Goal: Answer question/provide support: Share knowledge or assist other users

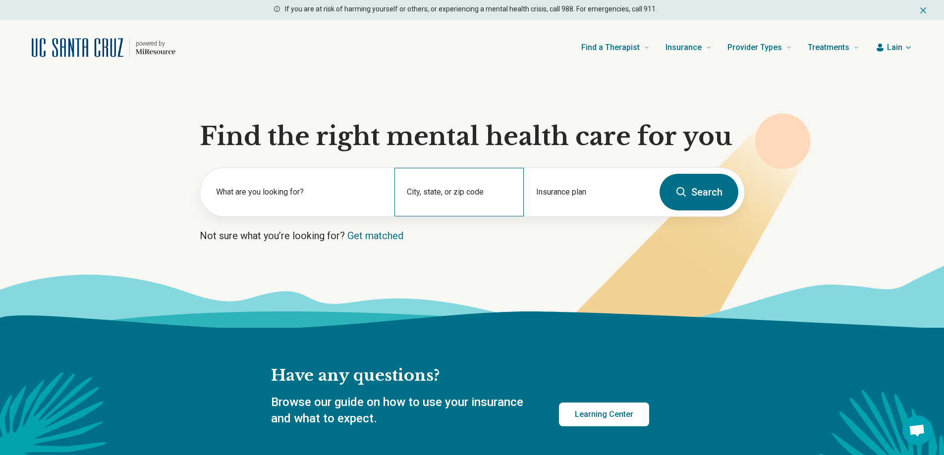
click at [464, 193] on div "City, state, or zip code" at bounding box center [458, 192] width 129 height 49
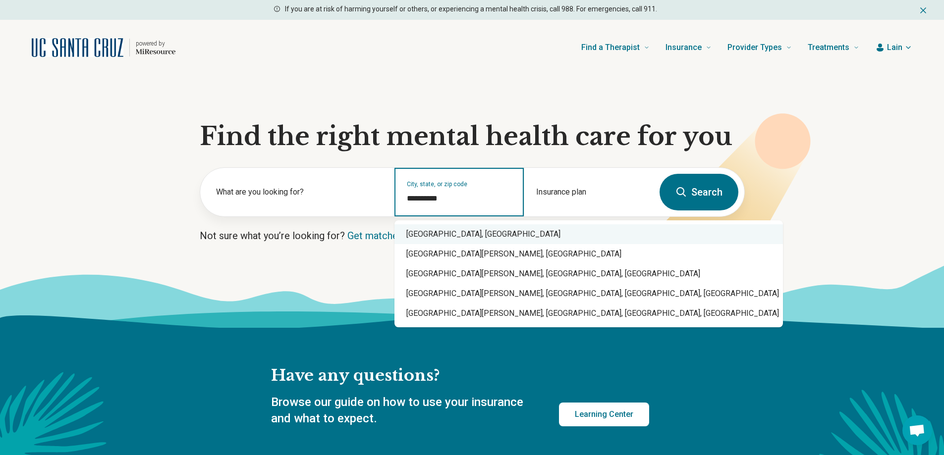
click at [463, 231] on div "[GEOGRAPHIC_DATA], [GEOGRAPHIC_DATA]" at bounding box center [588, 234] width 388 height 20
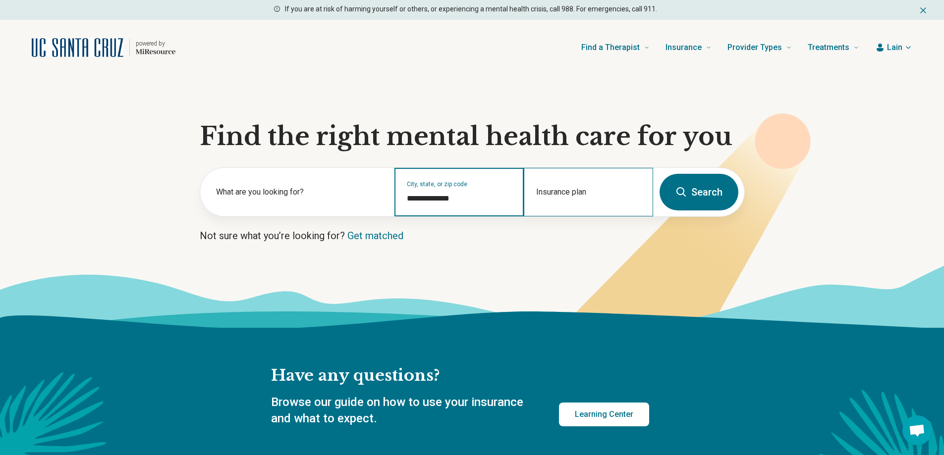
type input "**********"
click at [553, 185] on div "Insurance plan" at bounding box center [588, 192] width 129 height 49
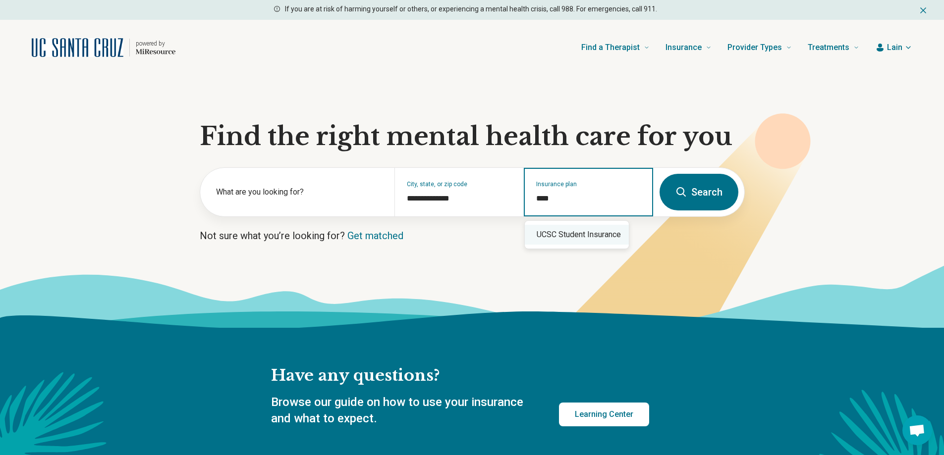
click at [575, 232] on div "UCSC Student Insurance" at bounding box center [577, 235] width 104 height 20
type input "**********"
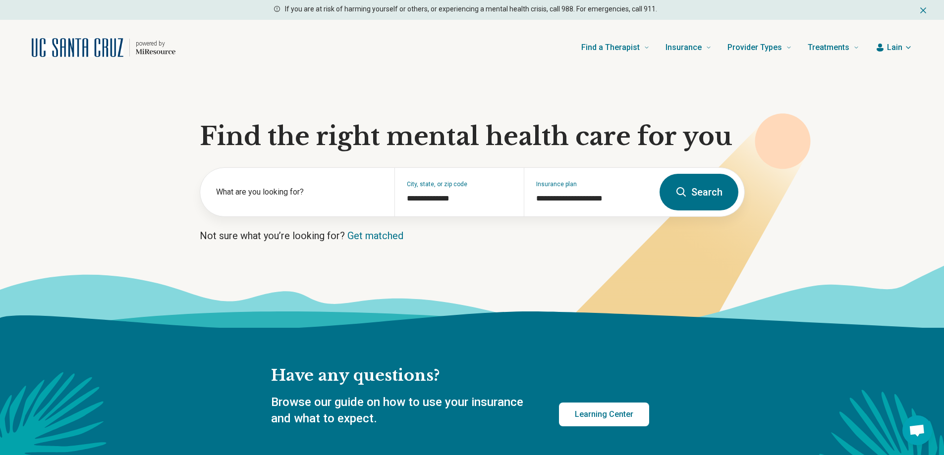
click at [689, 195] on button "Search" at bounding box center [698, 192] width 79 height 37
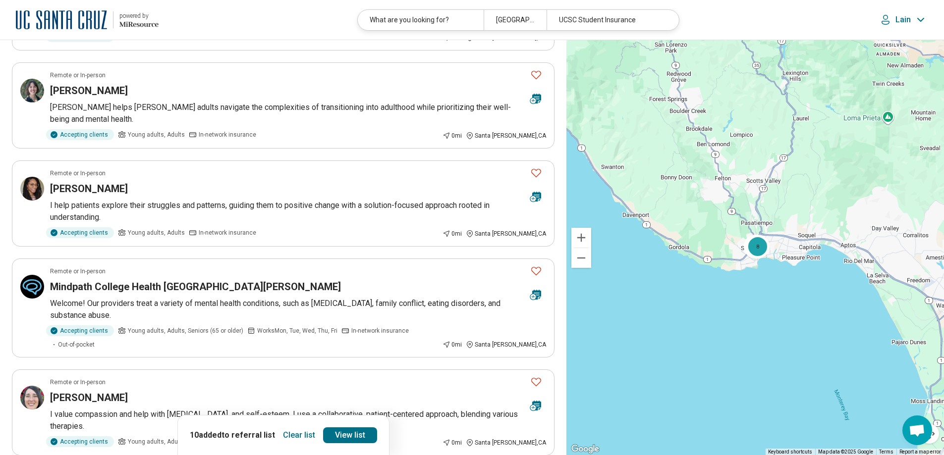
scroll to position [396, 0]
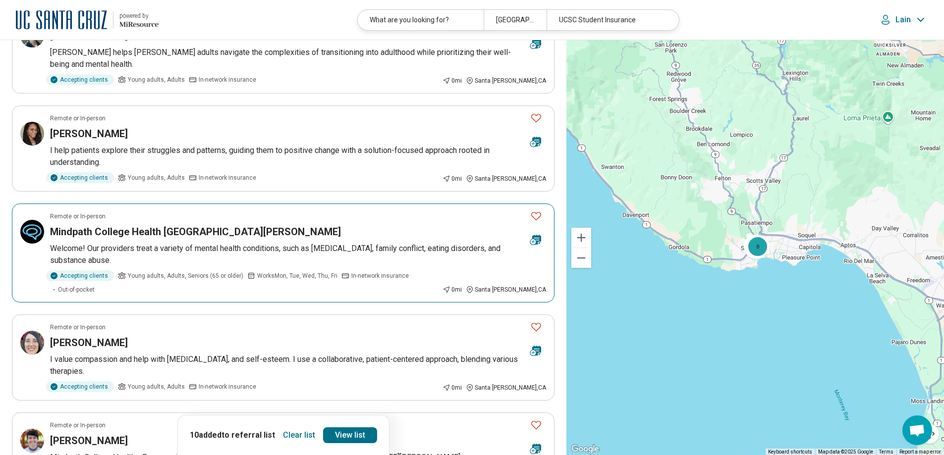
click at [535, 210] on icon "Favorite" at bounding box center [536, 216] width 12 height 12
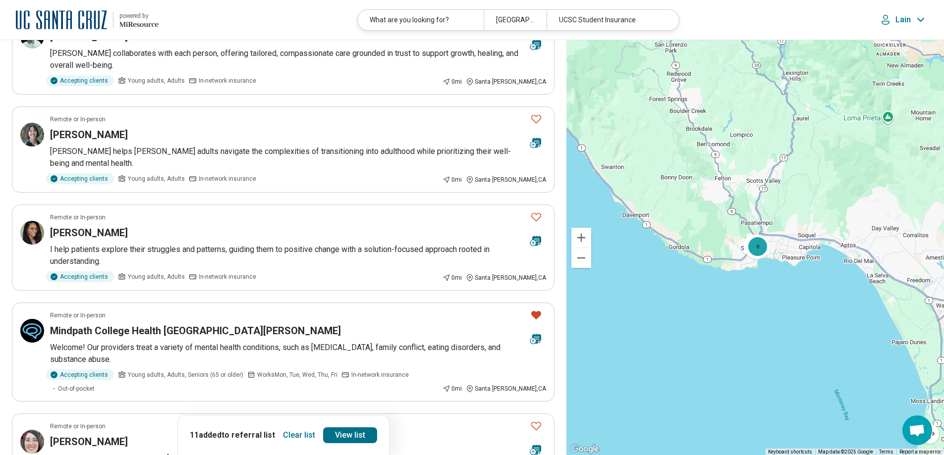
scroll to position [0, 0]
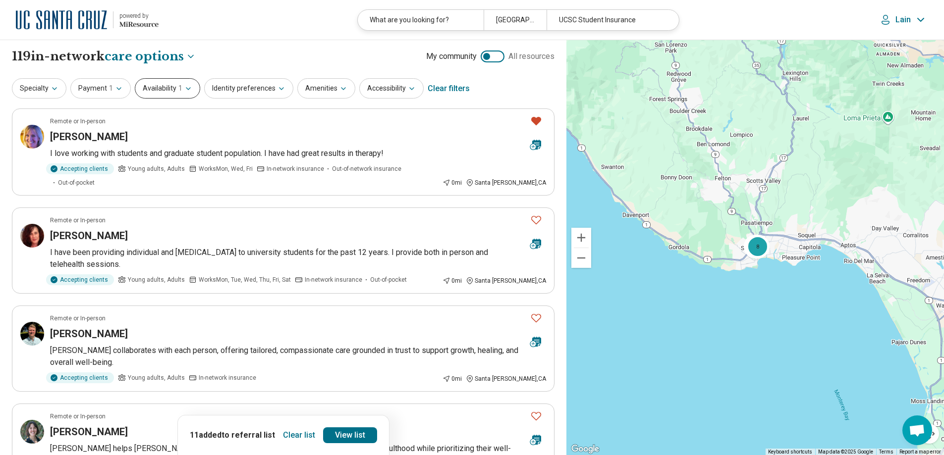
click at [164, 85] on button "Availability 1" at bounding box center [167, 88] width 65 height 20
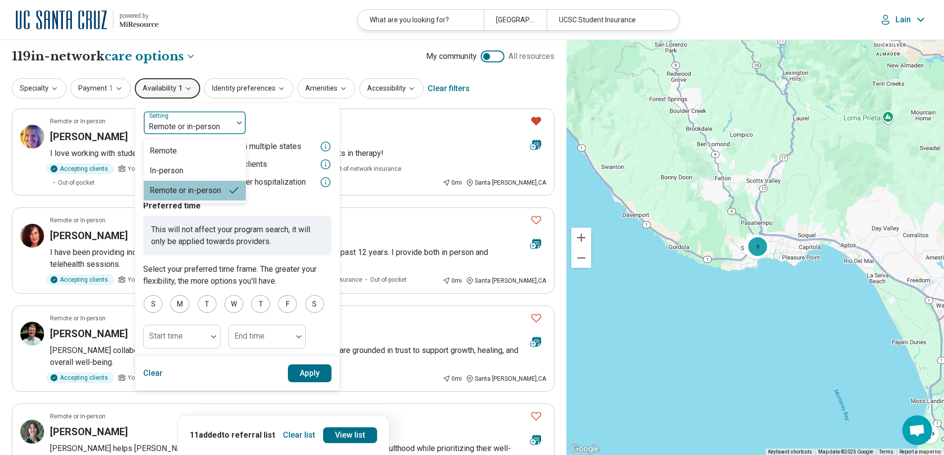
click at [187, 127] on div at bounding box center [188, 127] width 81 height 14
click at [186, 172] on div "In-person" at bounding box center [195, 171] width 102 height 20
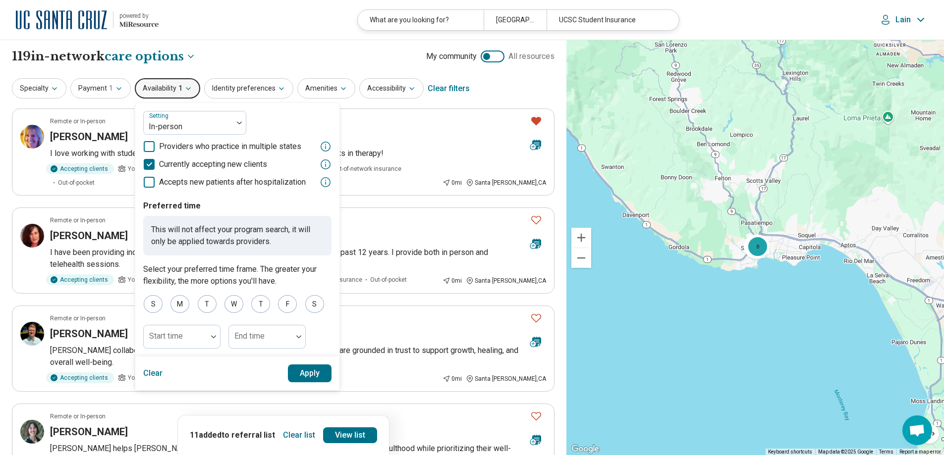
click at [313, 371] on button "Apply" at bounding box center [310, 374] width 44 height 18
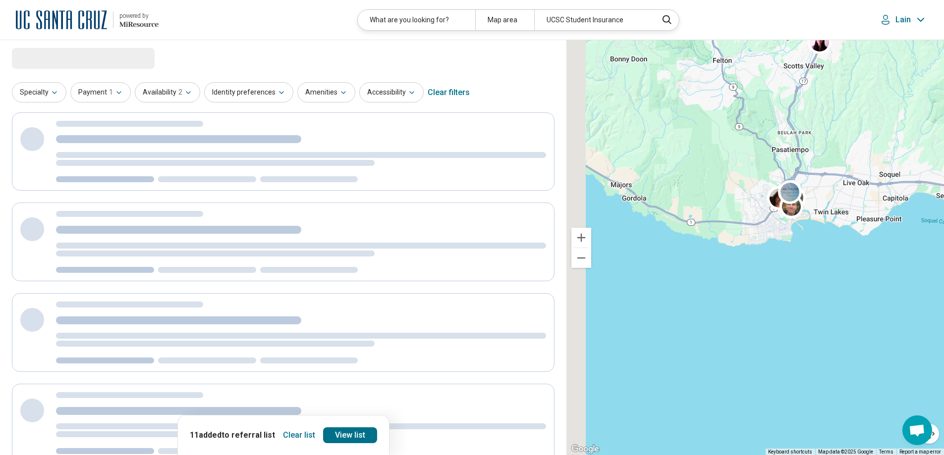
drag, startPoint x: 739, startPoint y: 285, endPoint x: 807, endPoint y: 302, distance: 70.4
click at [807, 302] on div "2 10 3" at bounding box center [754, 248] width 377 height 416
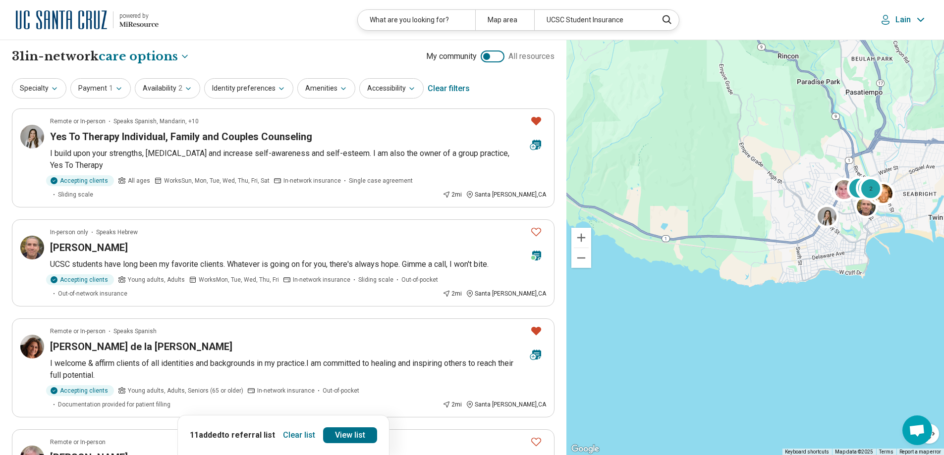
drag, startPoint x: 787, startPoint y: 245, endPoint x: 870, endPoint y: 345, distance: 129.4
click at [870, 345] on div "2 10 2" at bounding box center [754, 248] width 377 height 416
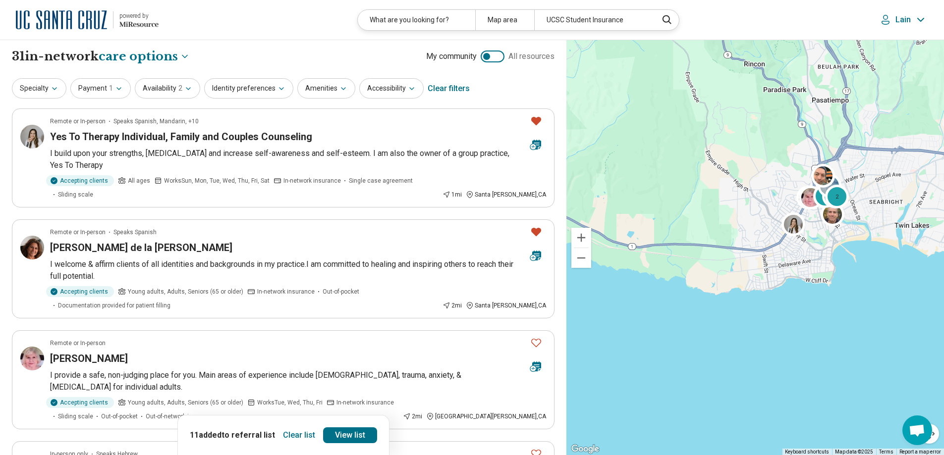
drag, startPoint x: 876, startPoint y: 335, endPoint x: 859, endPoint y: 342, distance: 18.7
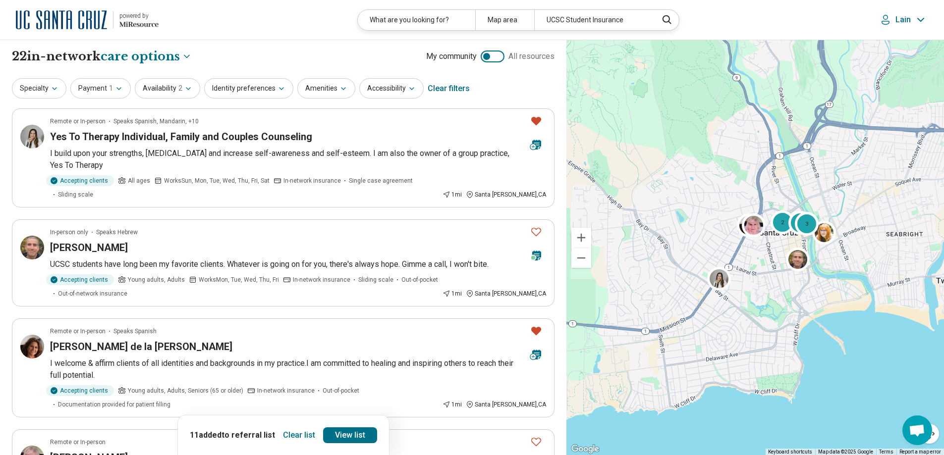
drag, startPoint x: 828, startPoint y: 255, endPoint x: 807, endPoint y: 433, distance: 179.1
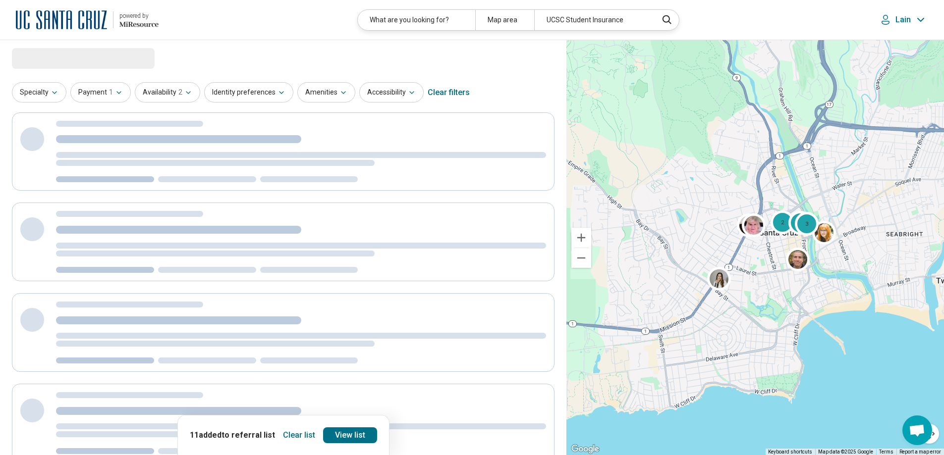
select select "***"
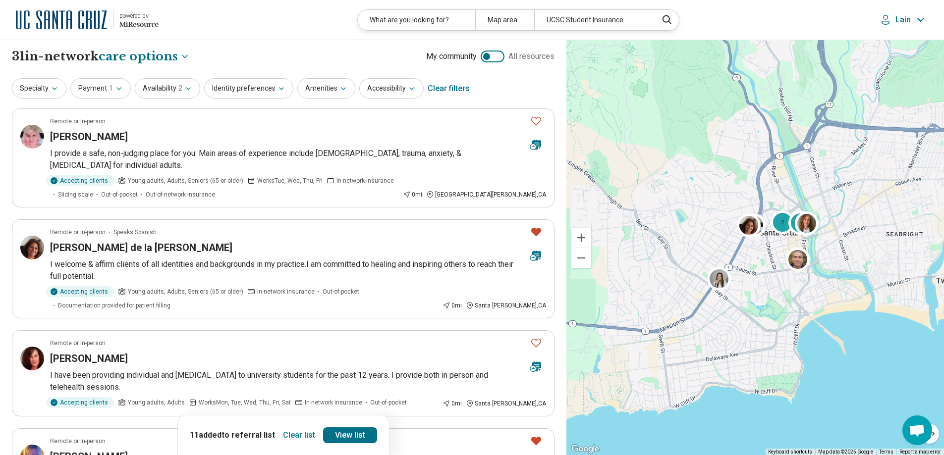
click at [302, 436] on button "Clear list" at bounding box center [299, 435] width 40 height 16
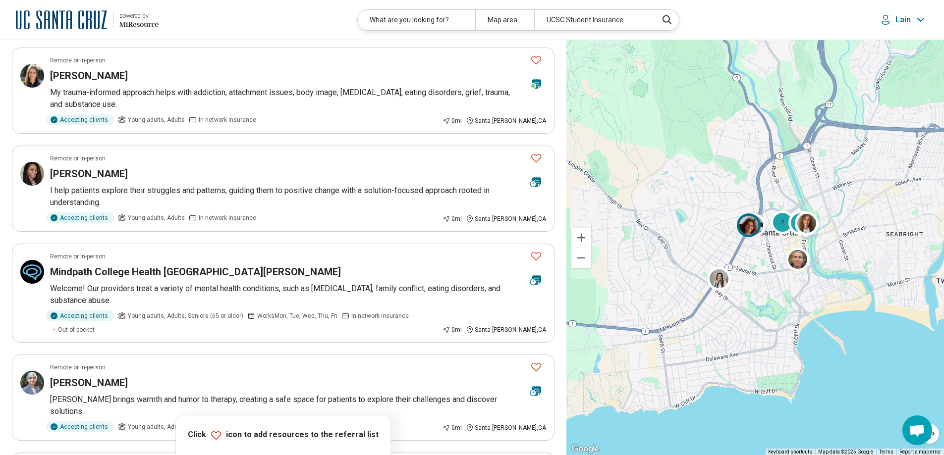
scroll to position [892, 0]
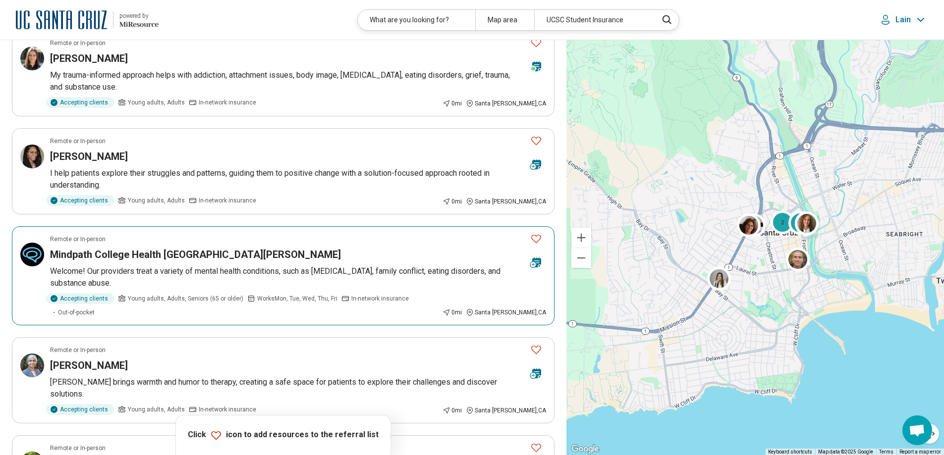
click at [538, 233] on icon "Favorite" at bounding box center [536, 239] width 12 height 12
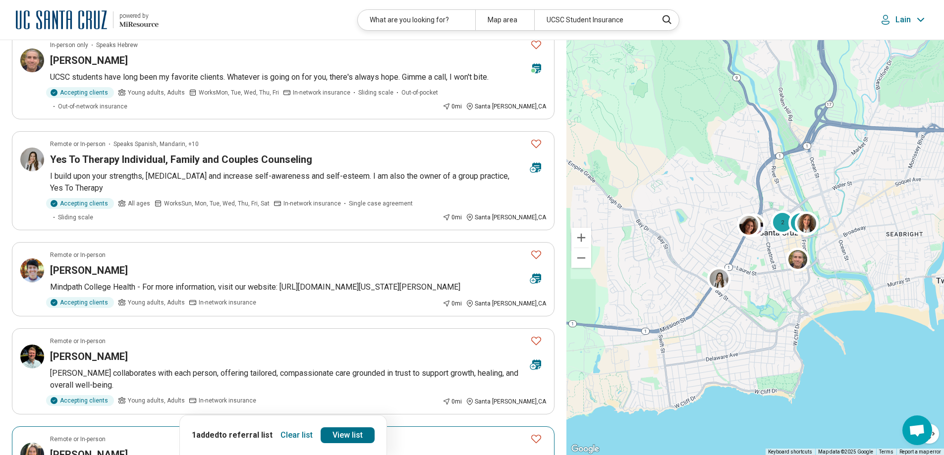
scroll to position [446, 0]
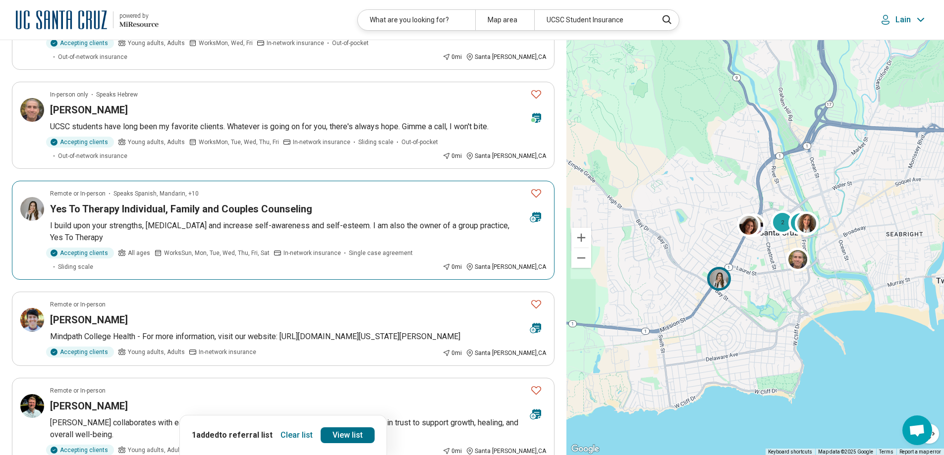
click at [537, 187] on icon "Favorite" at bounding box center [536, 193] width 12 height 12
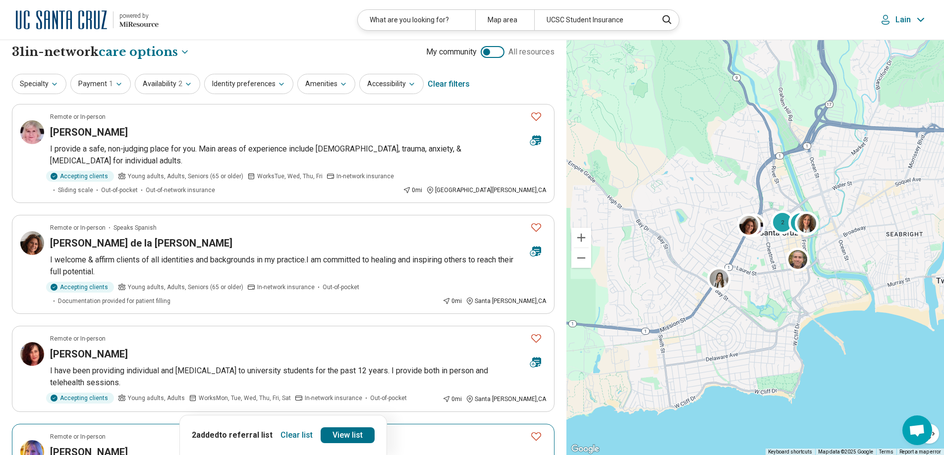
scroll to position [0, 0]
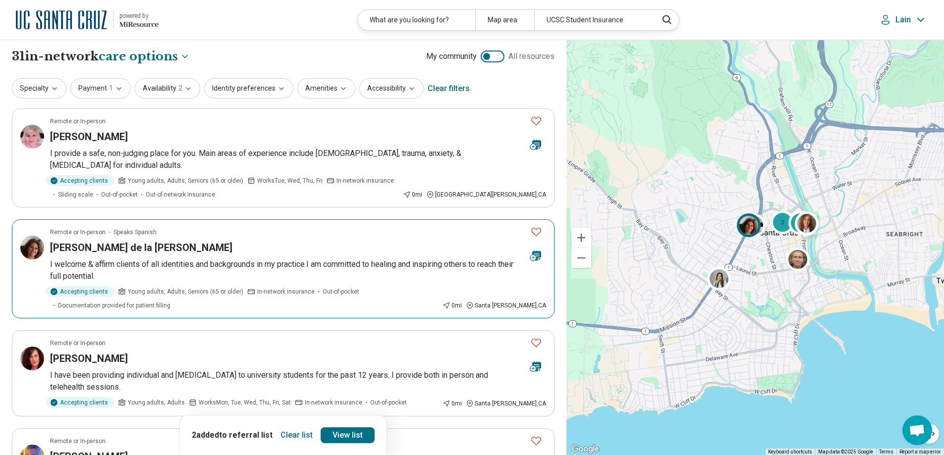
click at [535, 232] on icon "Favorite" at bounding box center [536, 232] width 12 height 12
click at [536, 120] on icon "Favorite" at bounding box center [536, 121] width 12 height 12
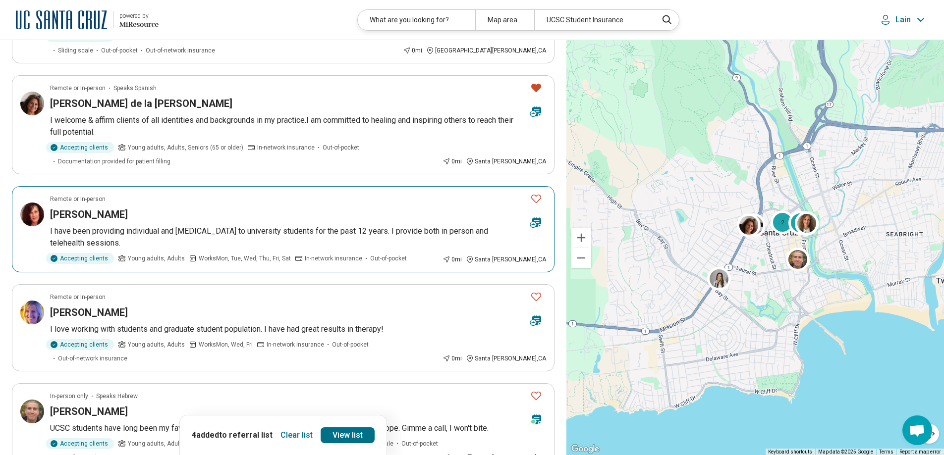
scroll to position [149, 0]
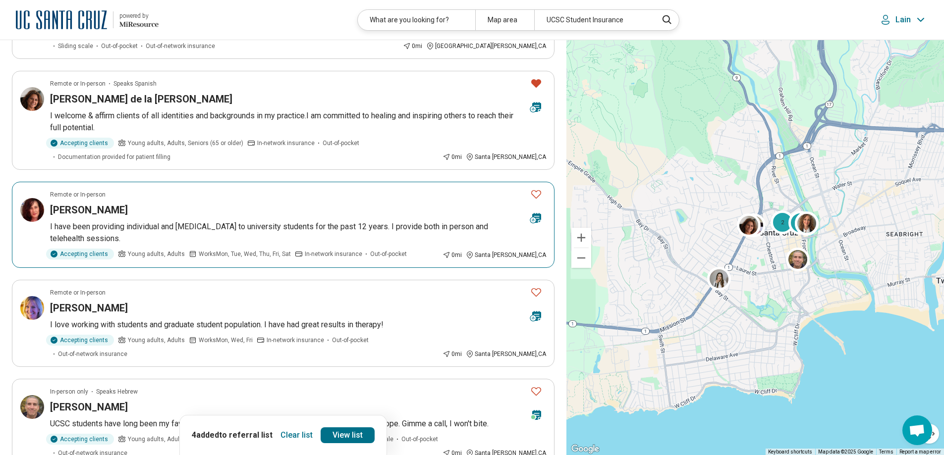
click at [535, 188] on icon "Favorite" at bounding box center [536, 194] width 12 height 12
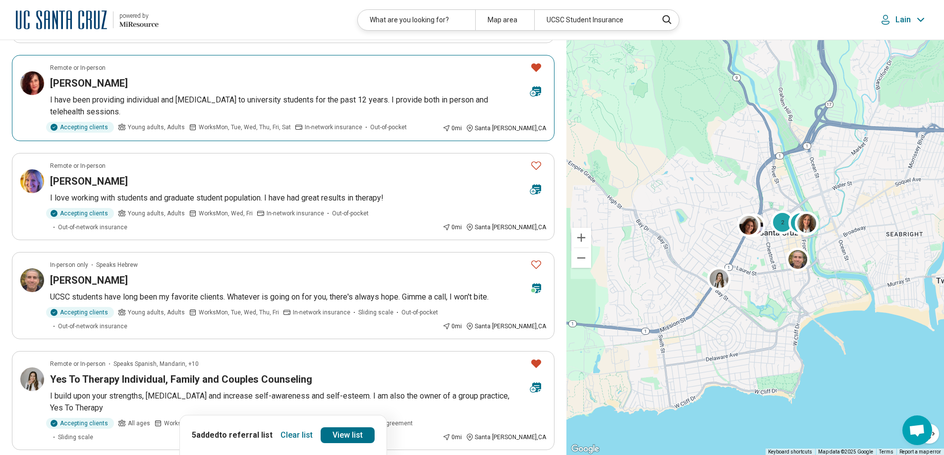
scroll to position [297, 0]
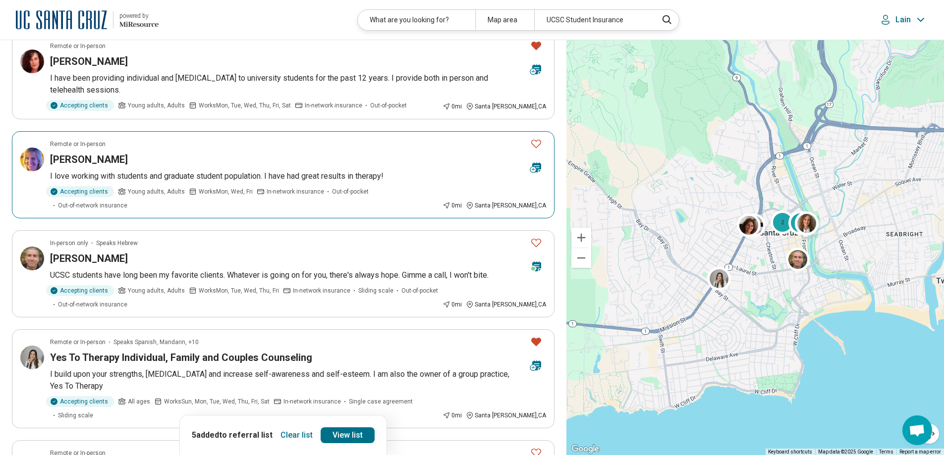
click at [534, 138] on icon "Favorite" at bounding box center [536, 144] width 12 height 12
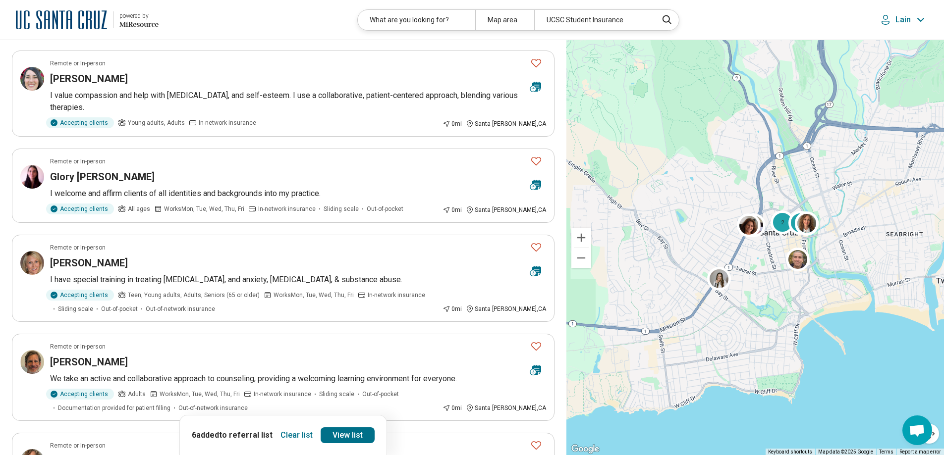
scroll to position [1585, 0]
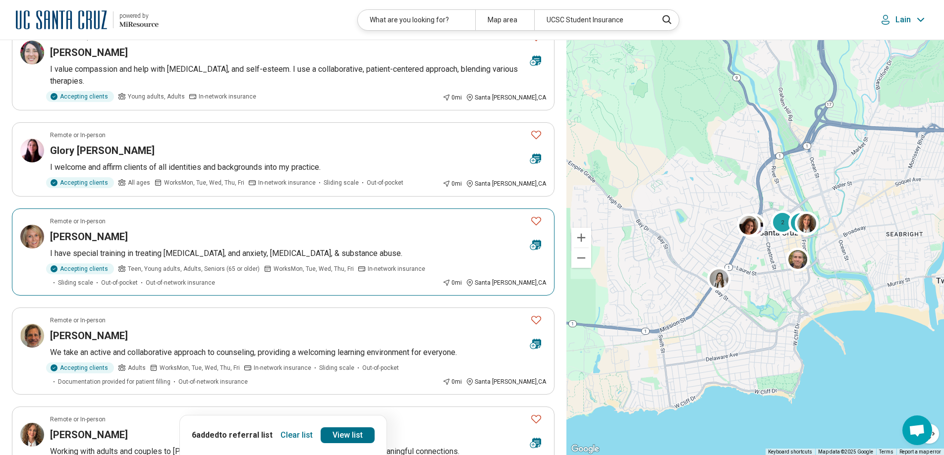
click at [535, 215] on icon "Favorite" at bounding box center [536, 221] width 12 height 12
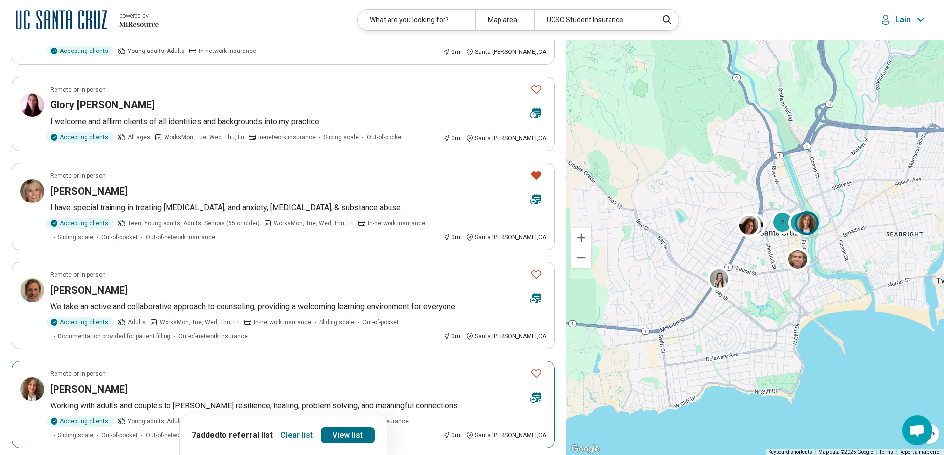
scroll to position [1684, 0]
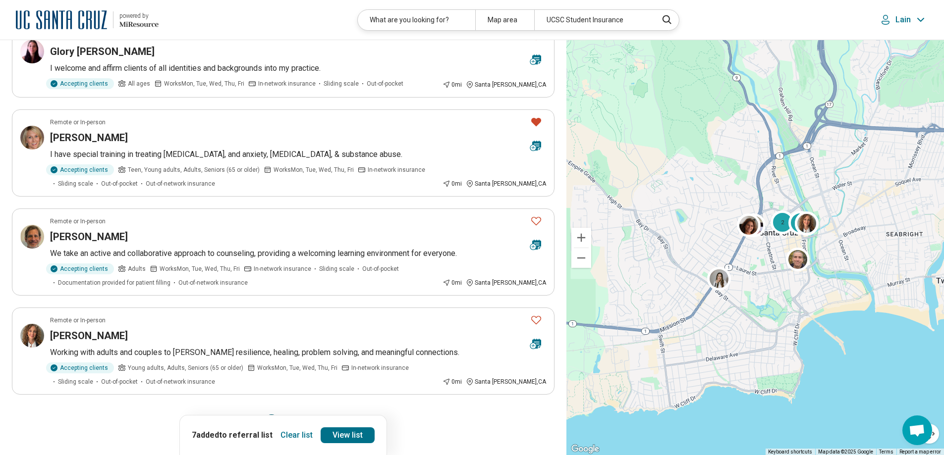
click at [291, 415] on button "2" at bounding box center [295, 423] width 16 height 16
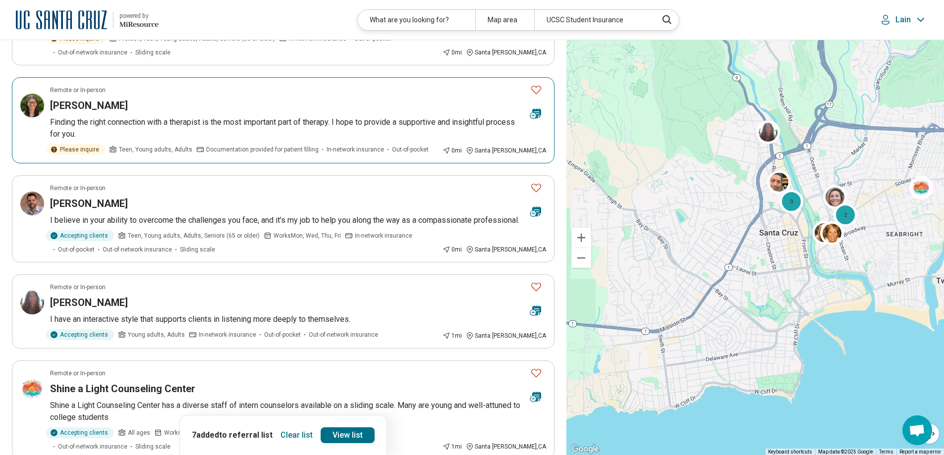
scroll to position [545, 0]
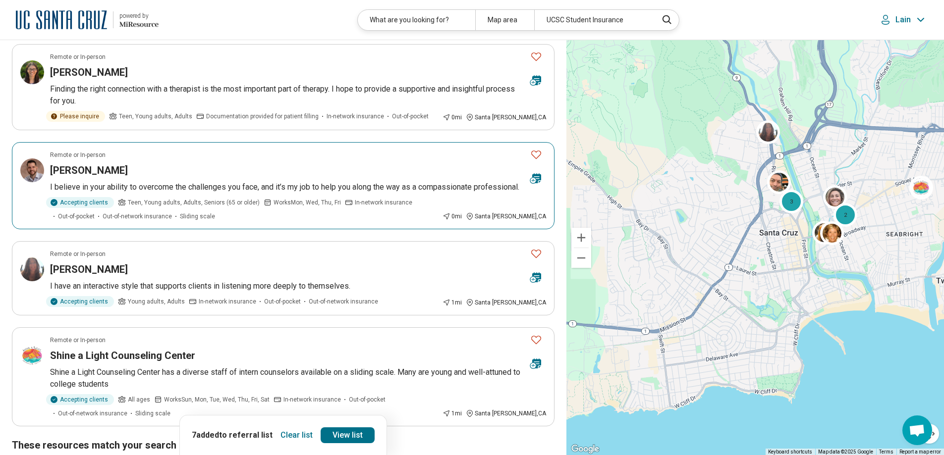
click at [87, 169] on h3 "[PERSON_NAME]" at bounding box center [89, 170] width 78 height 14
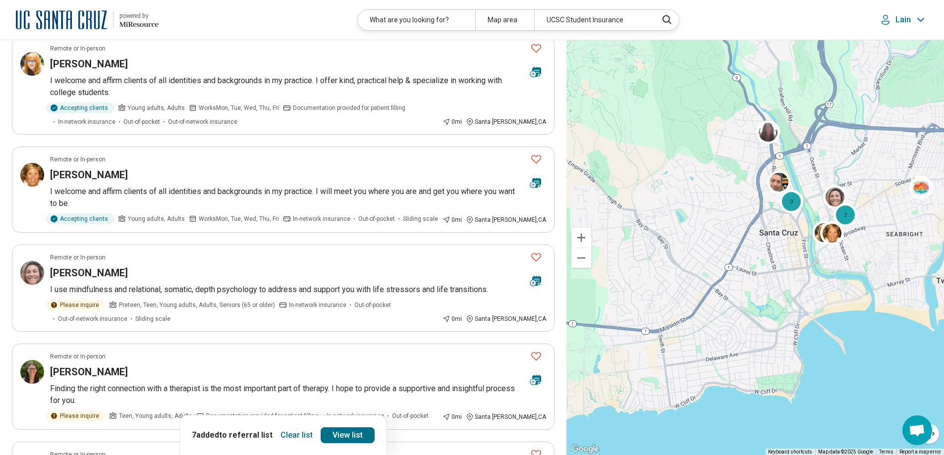
scroll to position [0, 0]
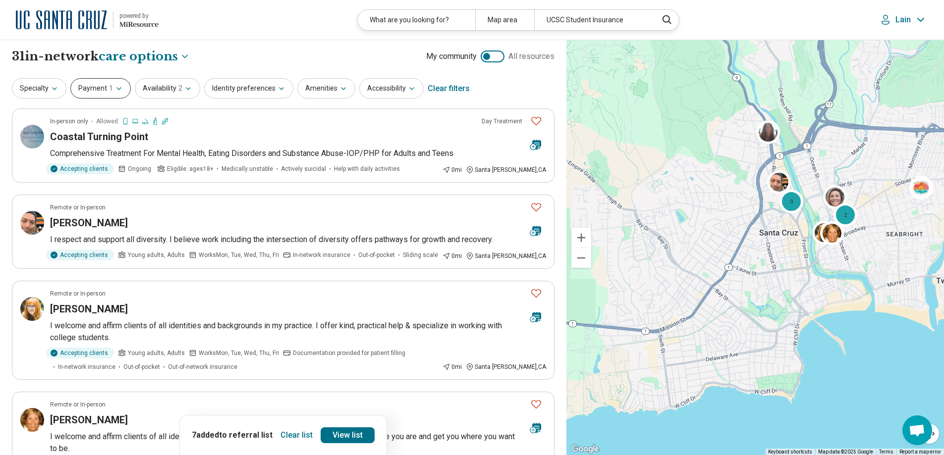
click at [116, 87] on icon "button" at bounding box center [119, 89] width 8 height 8
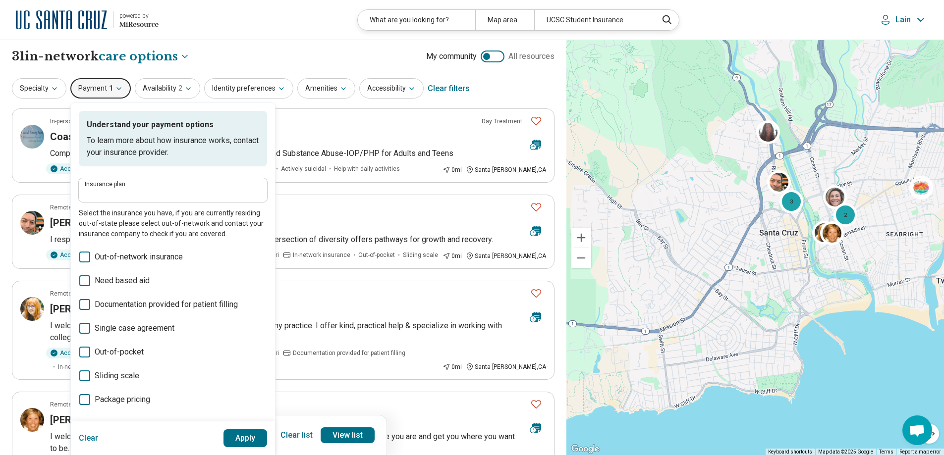
type input "**********"
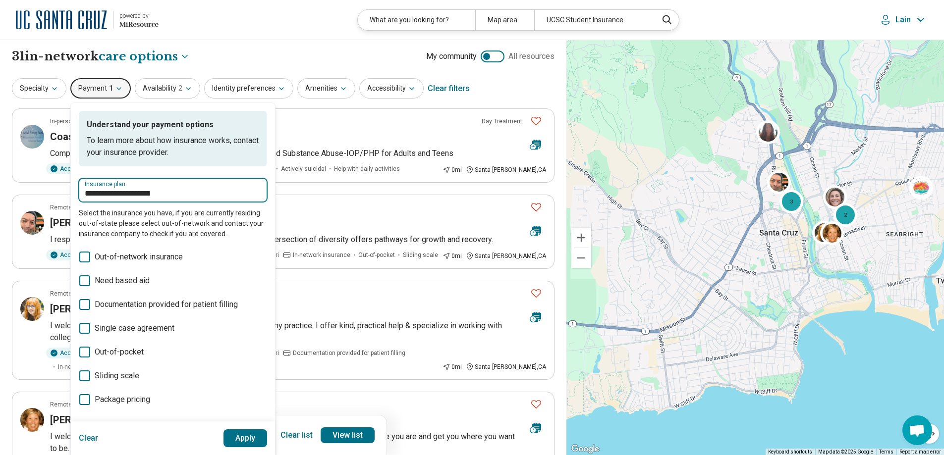
drag, startPoint x: 174, startPoint y: 197, endPoint x: 65, endPoint y: 185, distance: 110.1
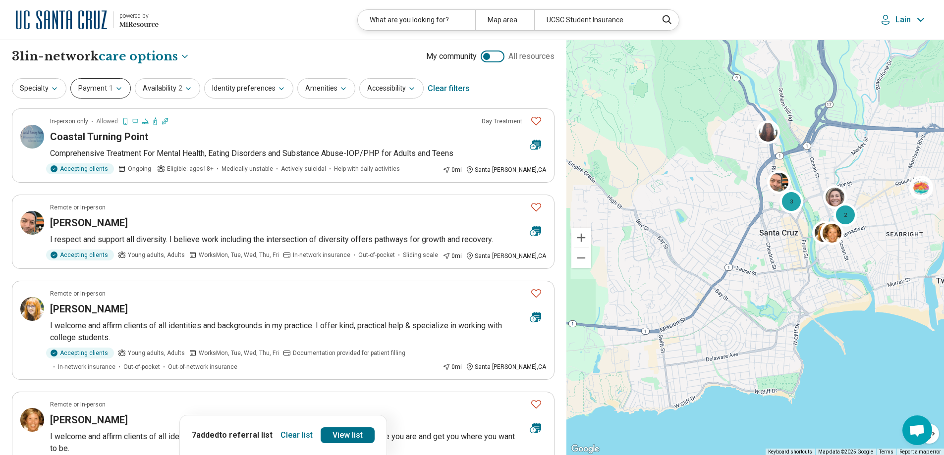
click at [103, 85] on button "Payment 1" at bounding box center [100, 88] width 60 height 20
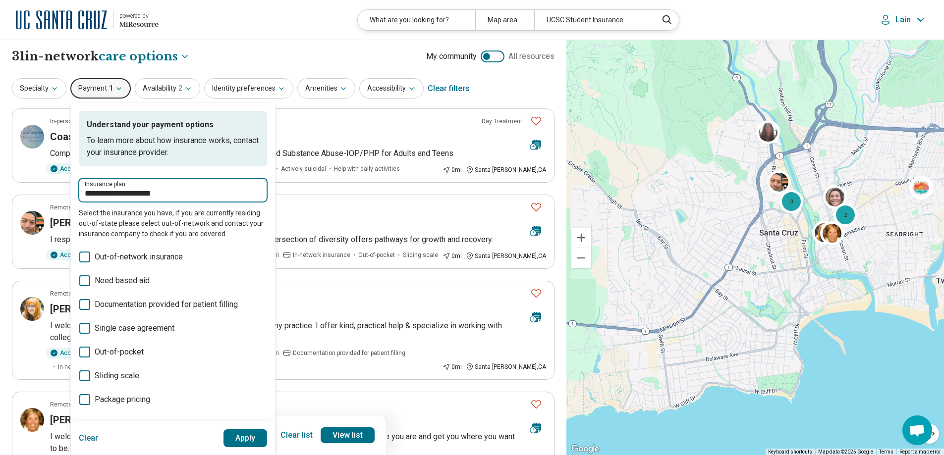
click at [130, 194] on input "**********" at bounding box center [173, 194] width 176 height 12
click at [131, 194] on input "**********" at bounding box center [173, 194] width 176 height 12
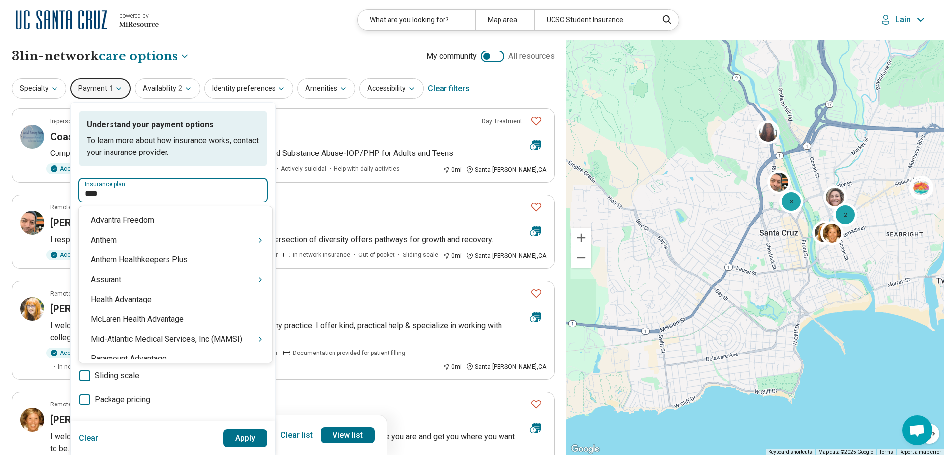
type input "*****"
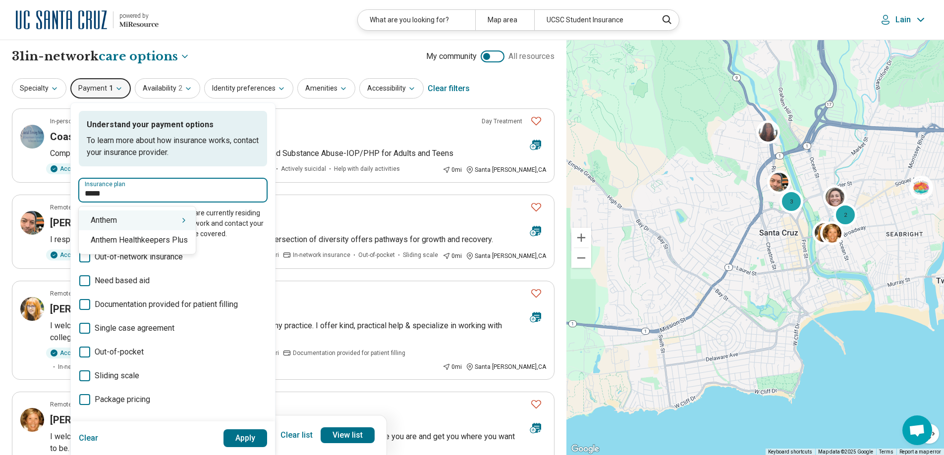
click at [134, 225] on div "Anthem" at bounding box center [137, 221] width 117 height 20
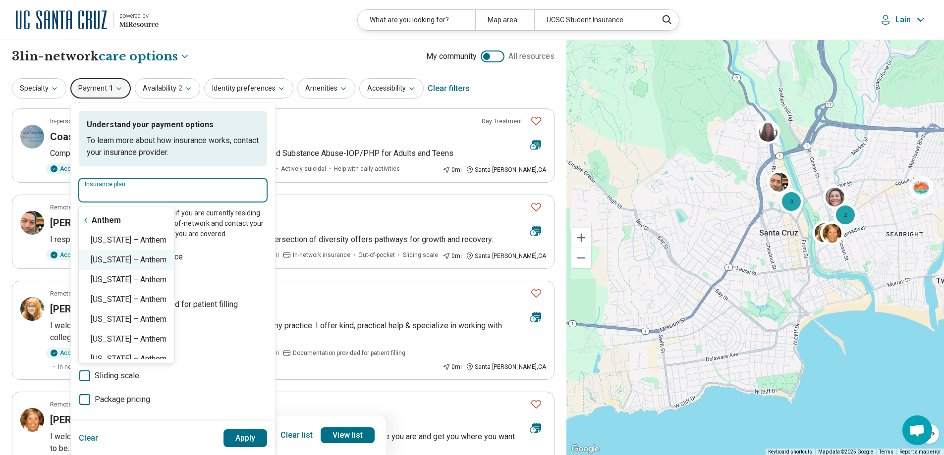
click at [128, 257] on div "California – Anthem" at bounding box center [127, 260] width 96 height 20
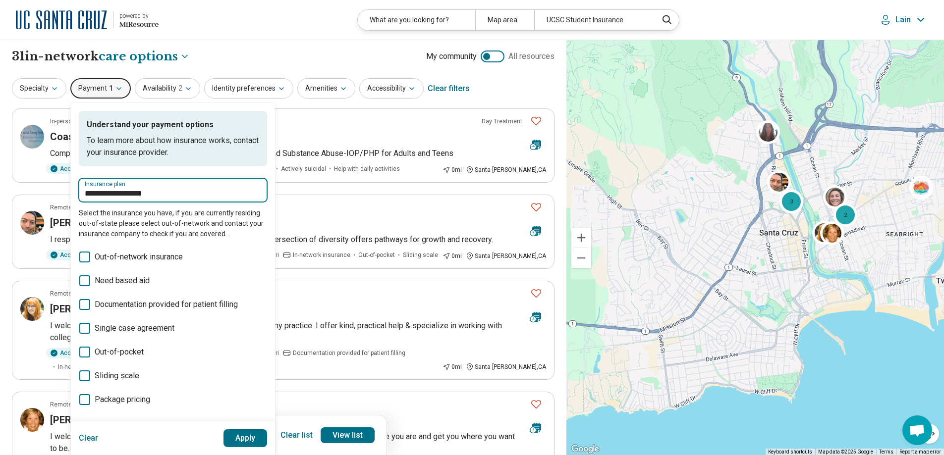
type input "**********"
click at [237, 438] on button "Apply" at bounding box center [245, 438] width 44 height 18
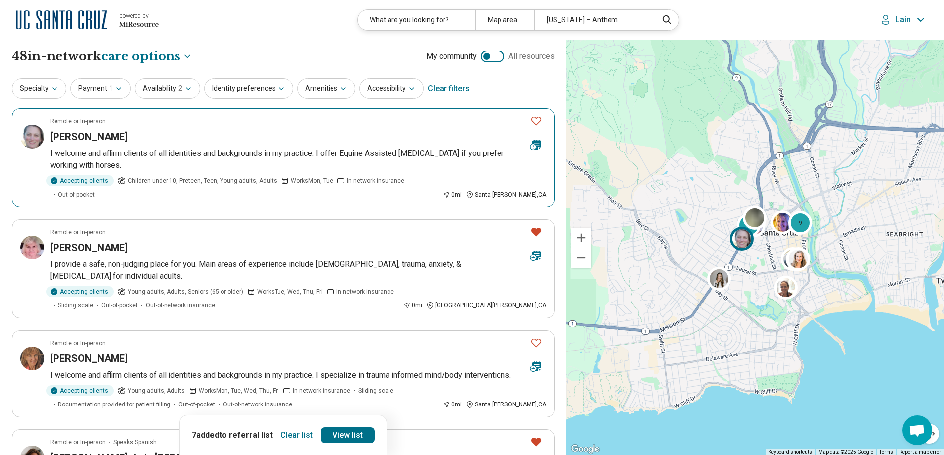
click at [534, 120] on icon "Favorite" at bounding box center [536, 121] width 12 height 12
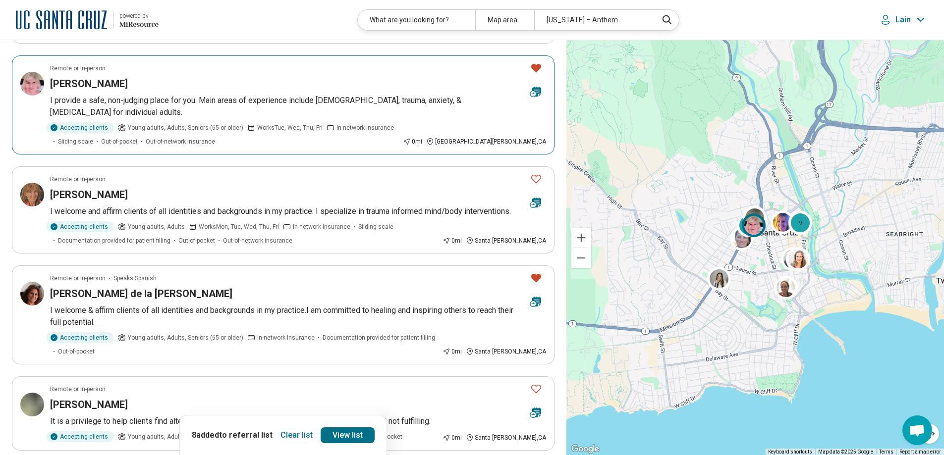
scroll to position [198, 0]
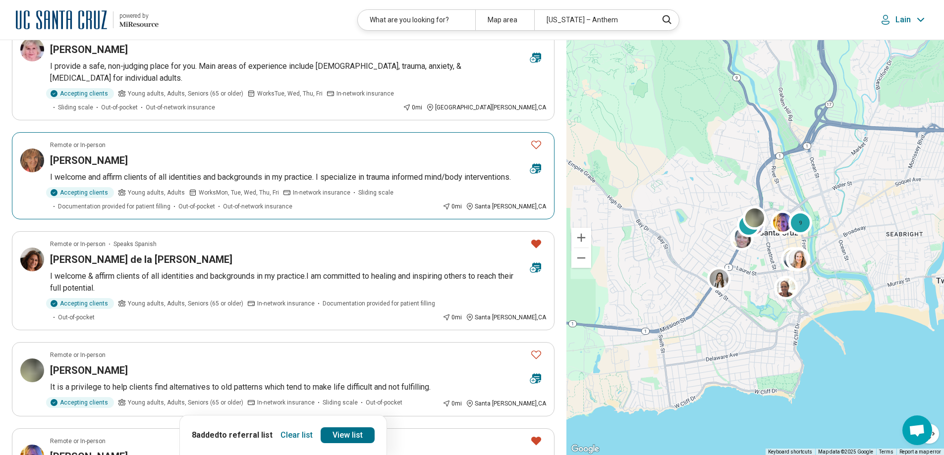
click at [534, 139] on icon "Favorite" at bounding box center [536, 145] width 12 height 12
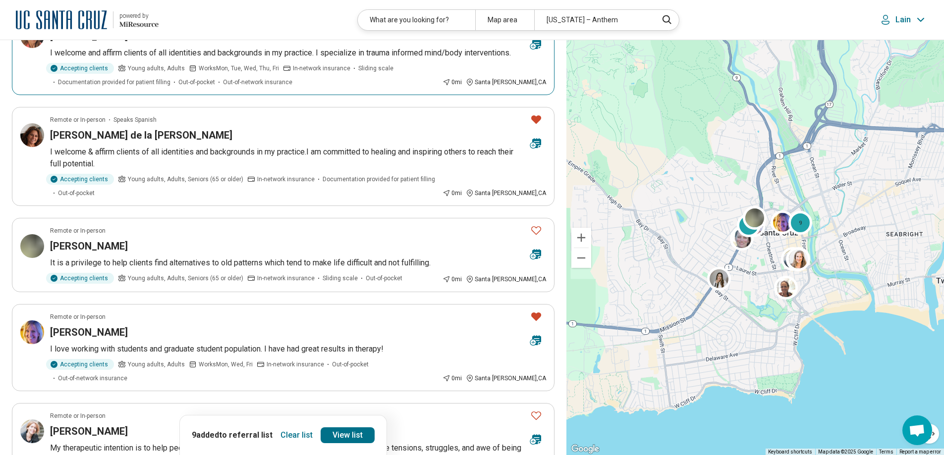
scroll to position [347, 0]
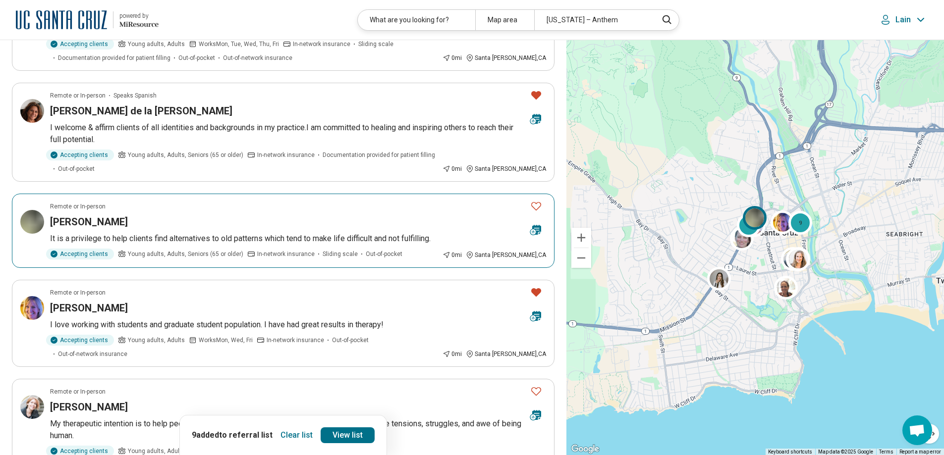
click at [536, 200] on icon "Favorite" at bounding box center [536, 206] width 12 height 12
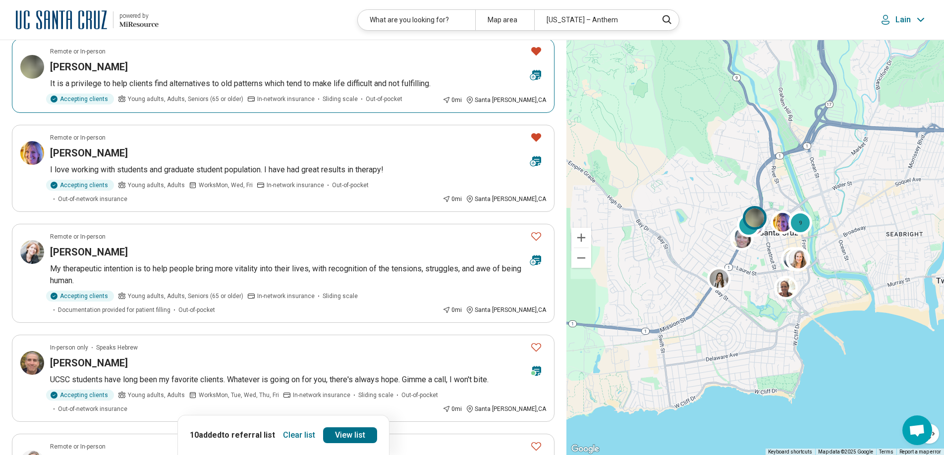
scroll to position [545, 0]
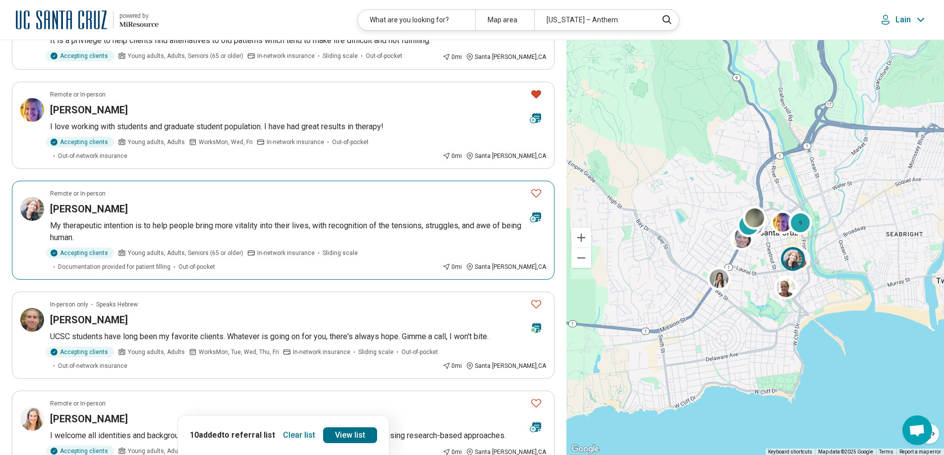
click at [536, 187] on icon "Favorite" at bounding box center [536, 193] width 12 height 12
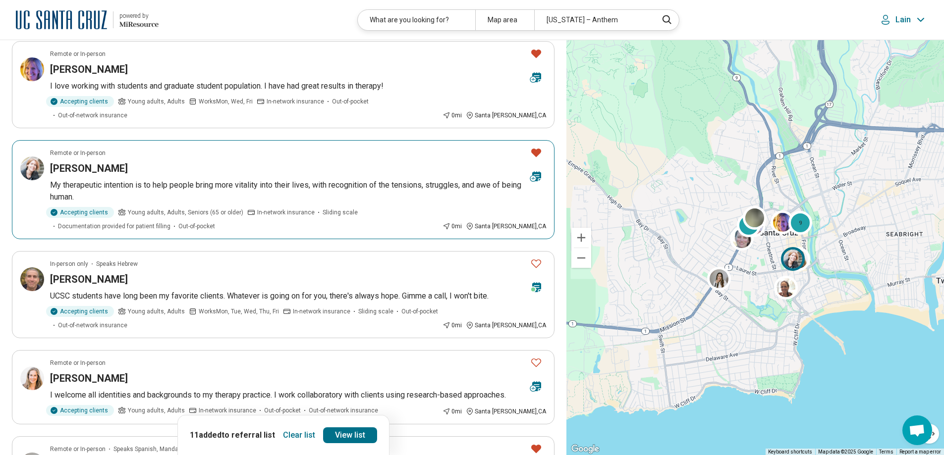
scroll to position [693, 0]
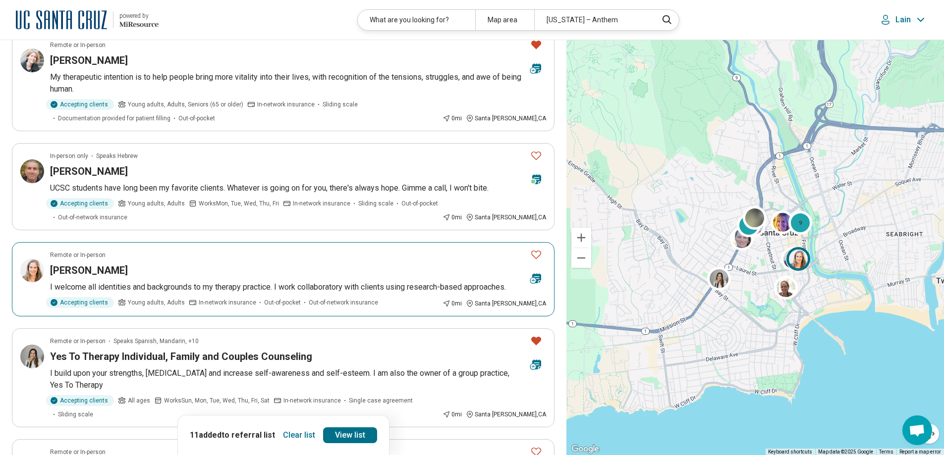
click at [534, 251] on icon "Favorite" at bounding box center [536, 255] width 10 height 8
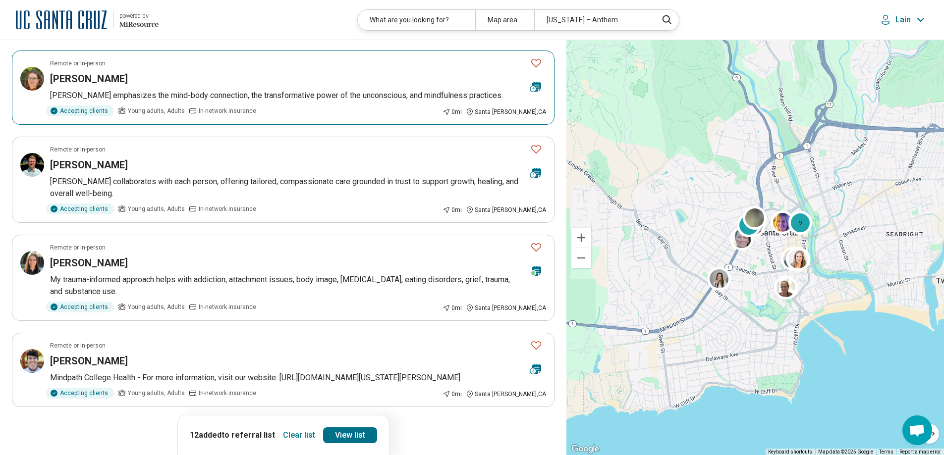
scroll to position [1734, 0]
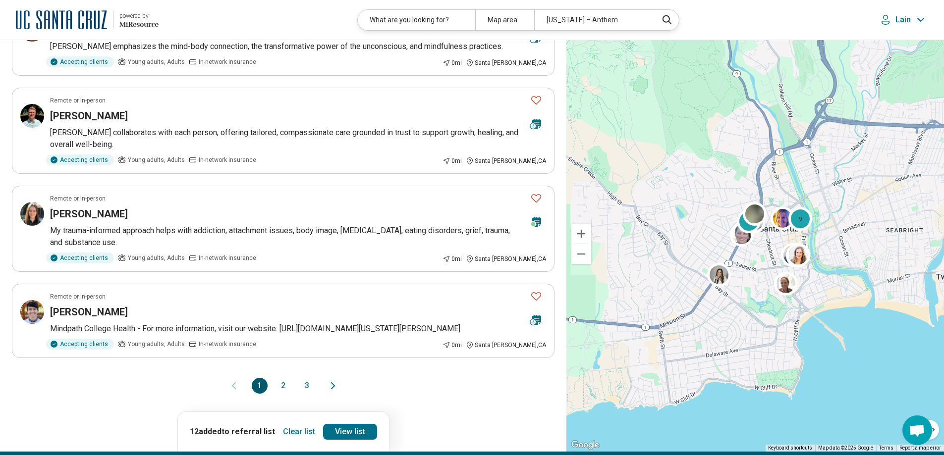
click at [282, 378] on button "2" at bounding box center [283, 386] width 16 height 16
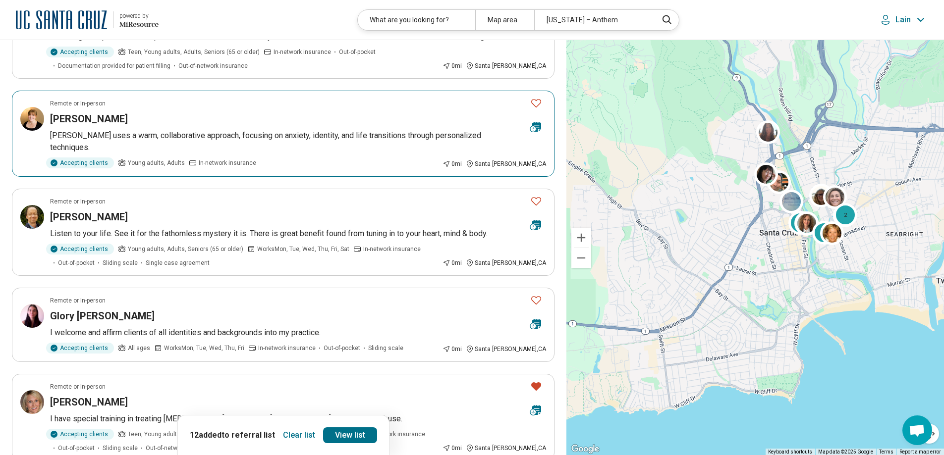
scroll to position [149, 0]
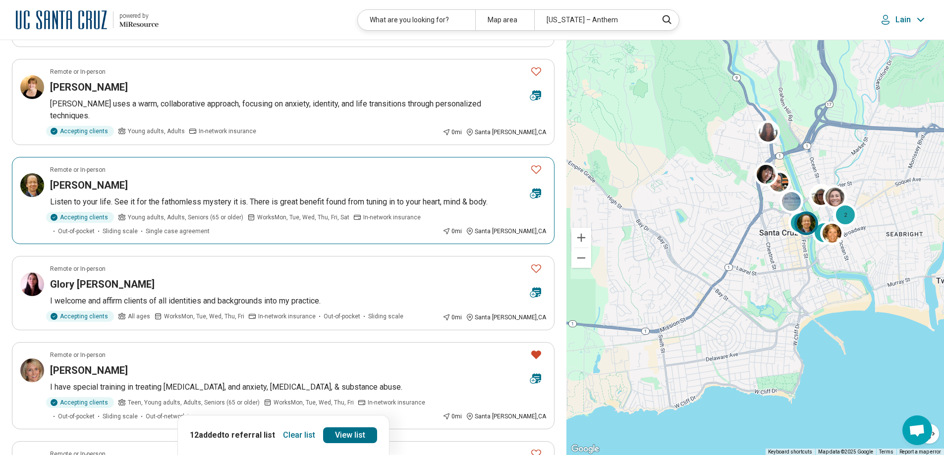
click at [533, 165] on icon "Favorite" at bounding box center [536, 169] width 10 height 8
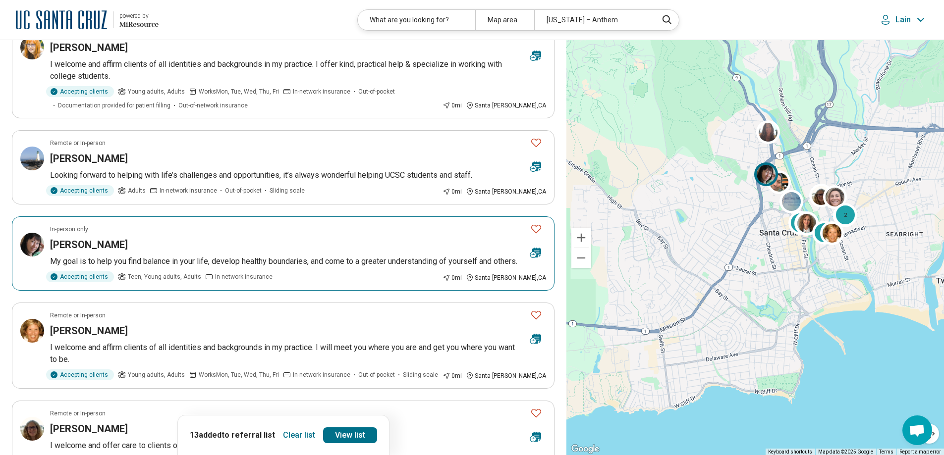
scroll to position [991, 0]
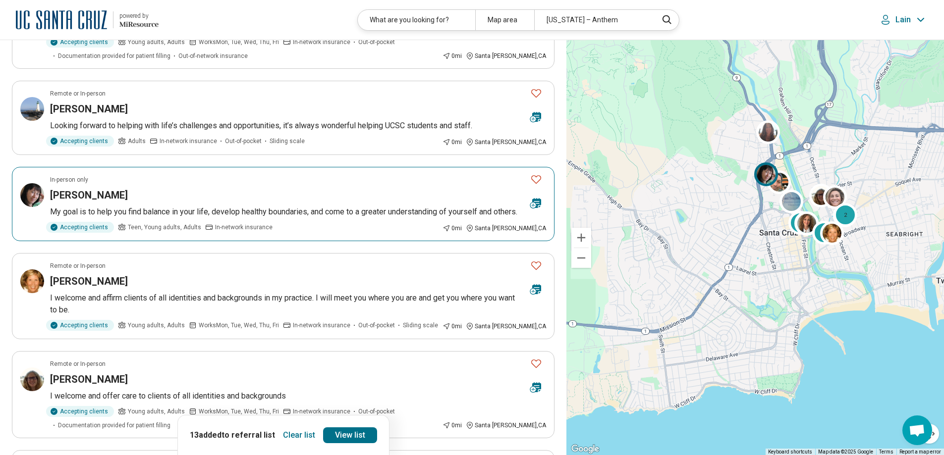
click at [535, 173] on icon "Favorite" at bounding box center [536, 179] width 12 height 12
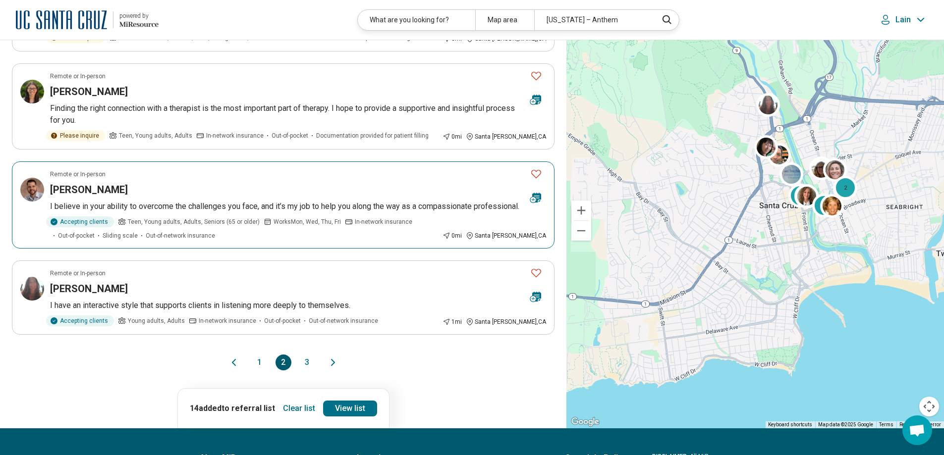
scroll to position [1684, 0]
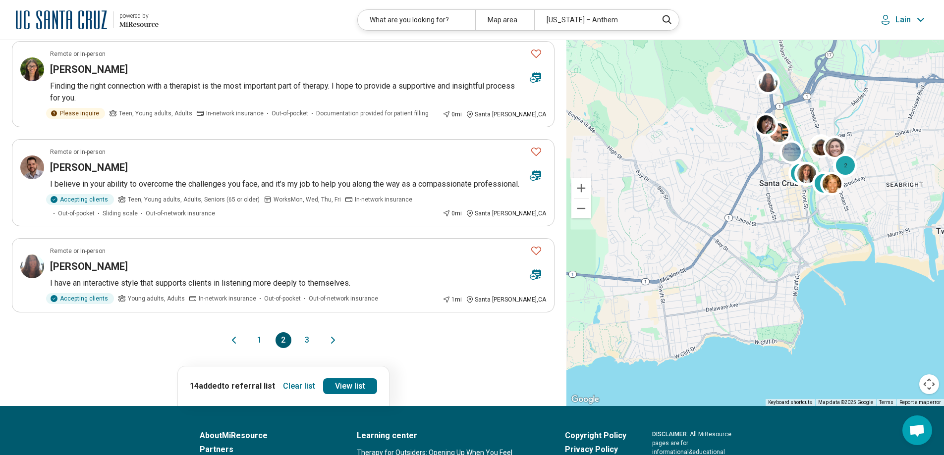
click at [307, 348] on button "3" at bounding box center [307, 340] width 16 height 16
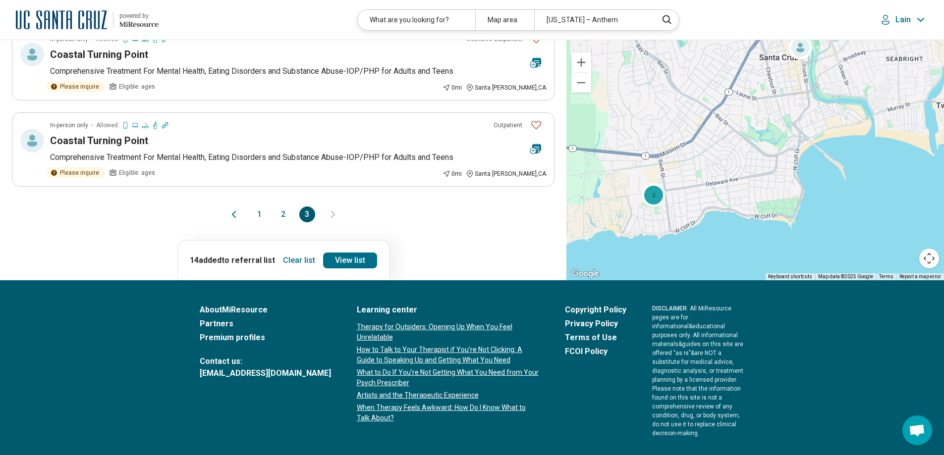
scroll to position [743, 0]
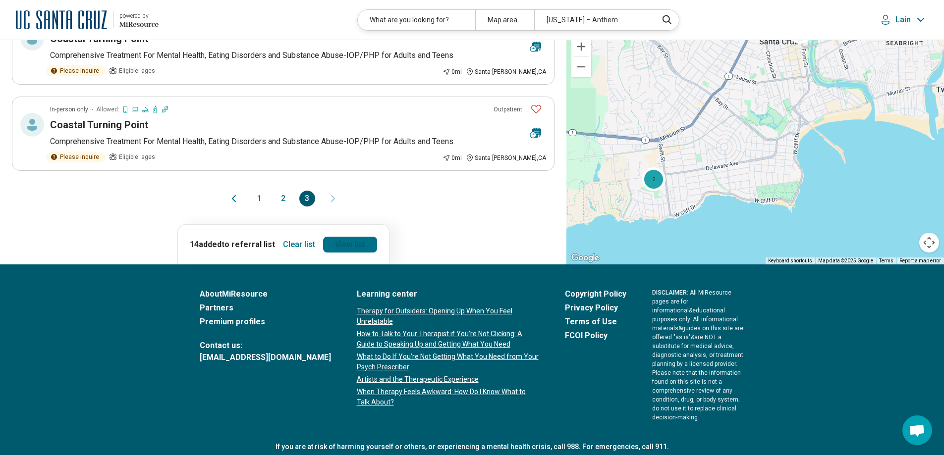
click at [350, 247] on link "View list" at bounding box center [350, 245] width 54 height 16
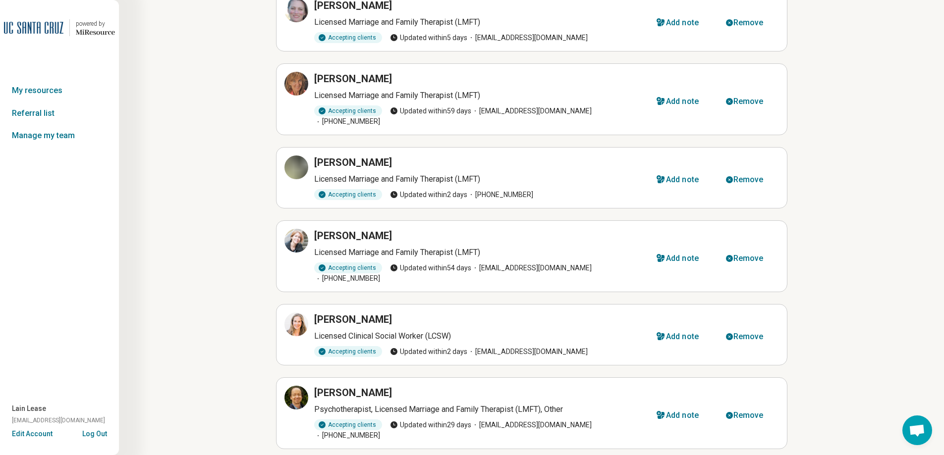
scroll to position [722, 0]
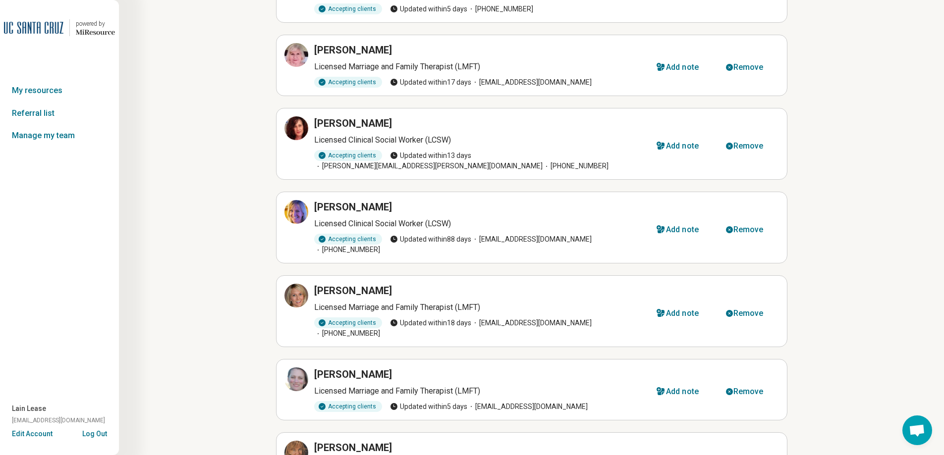
scroll to position [302, 0]
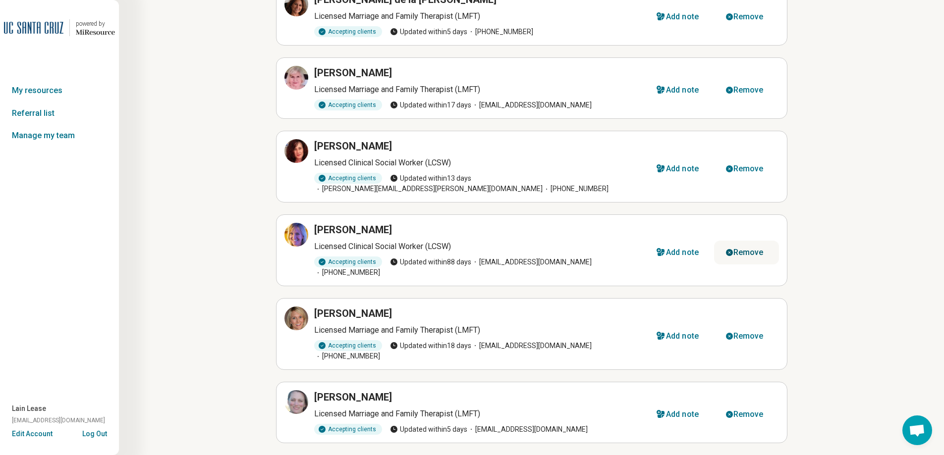
click at [750, 249] on div "Remove" at bounding box center [748, 253] width 30 height 8
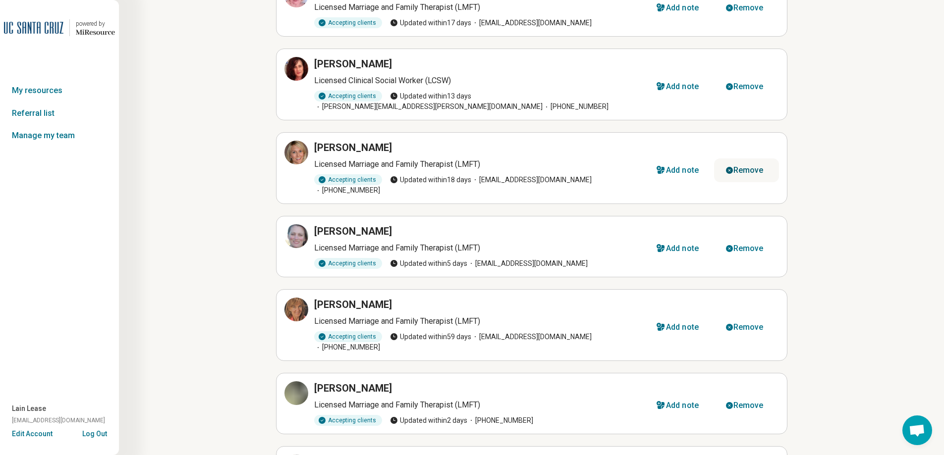
scroll to position [401, 0]
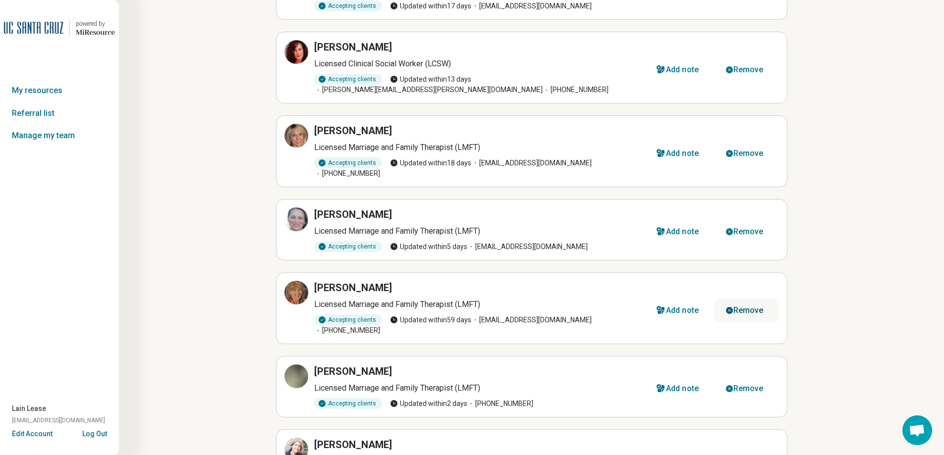
click at [765, 299] on button "Remove" at bounding box center [746, 311] width 65 height 24
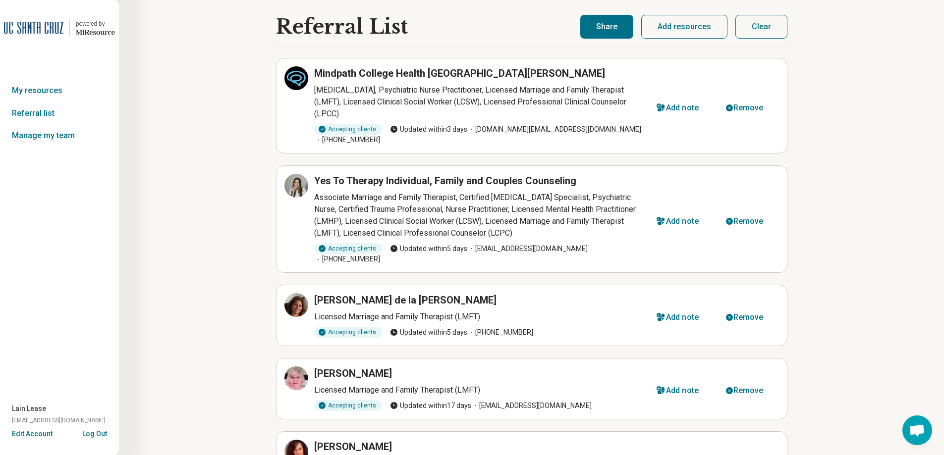
scroll to position [0, 0]
click at [689, 28] on button "Add resources" at bounding box center [684, 28] width 86 height 24
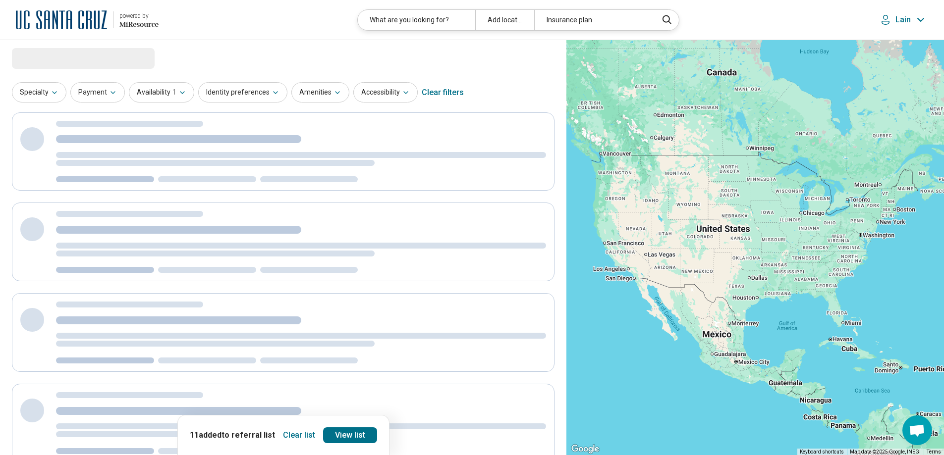
select select "***"
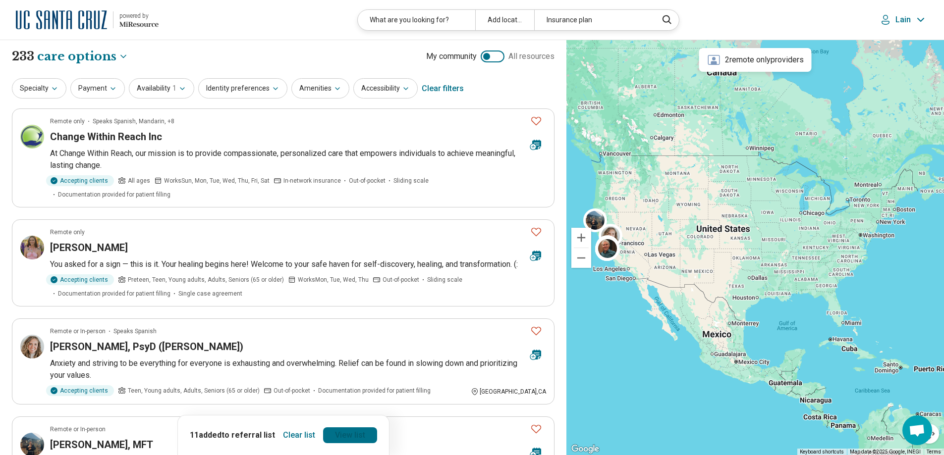
click at [358, 437] on link "View list" at bounding box center [350, 435] width 54 height 16
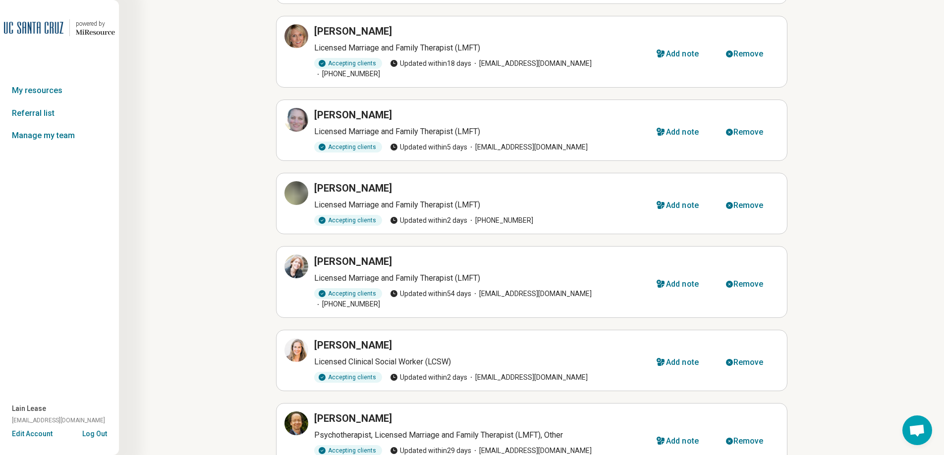
scroll to position [502, 0]
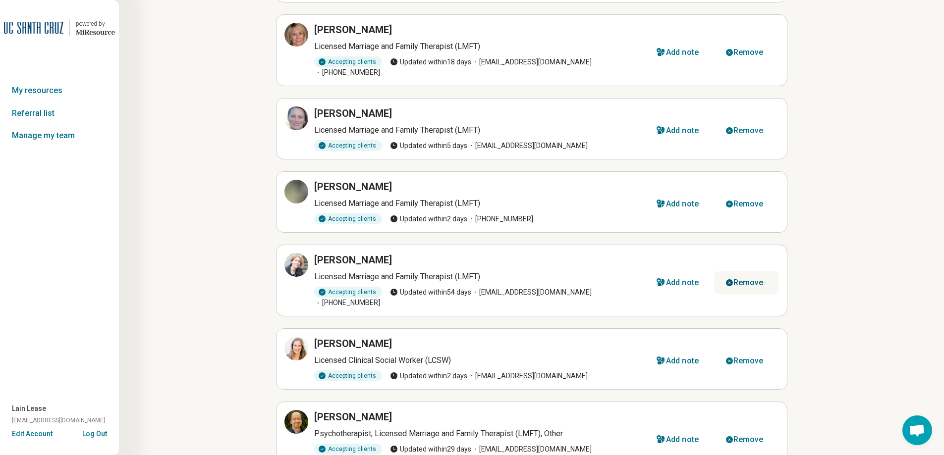
click at [749, 279] on div "Remove" at bounding box center [748, 283] width 30 height 8
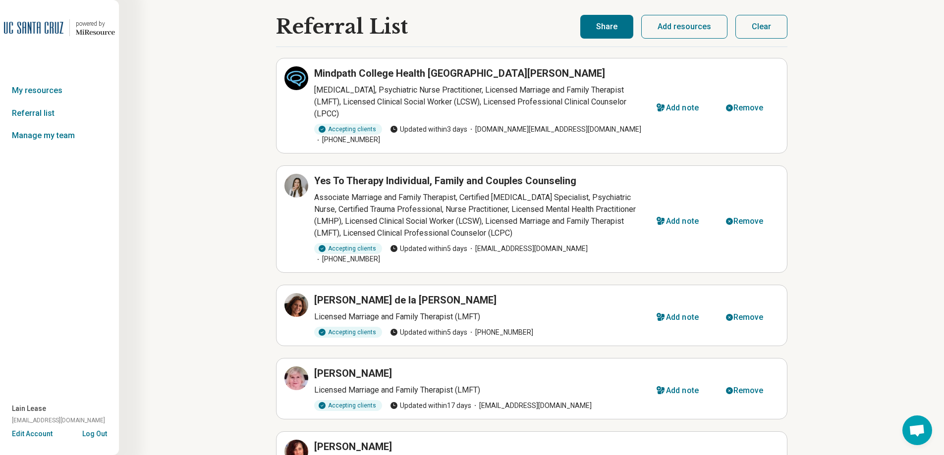
scroll to position [0, 0]
click at [611, 27] on button "Share" at bounding box center [606, 28] width 53 height 24
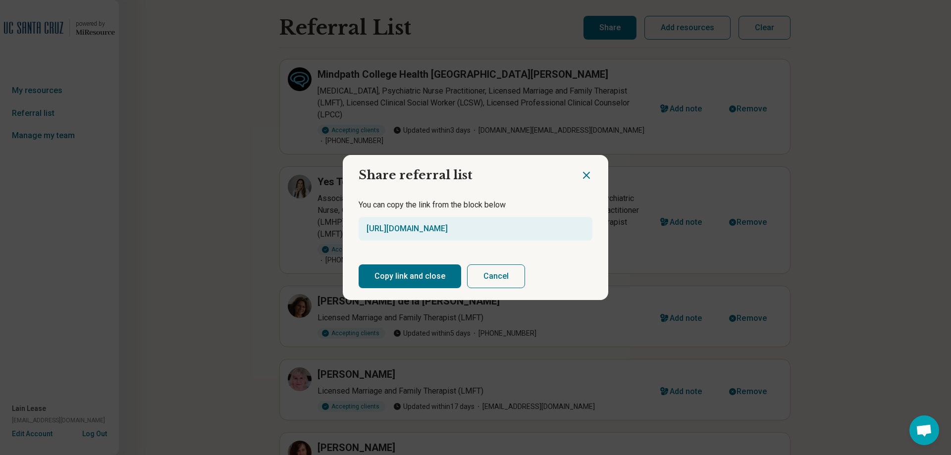
click at [419, 277] on button "Copy link and close" at bounding box center [410, 277] width 103 height 24
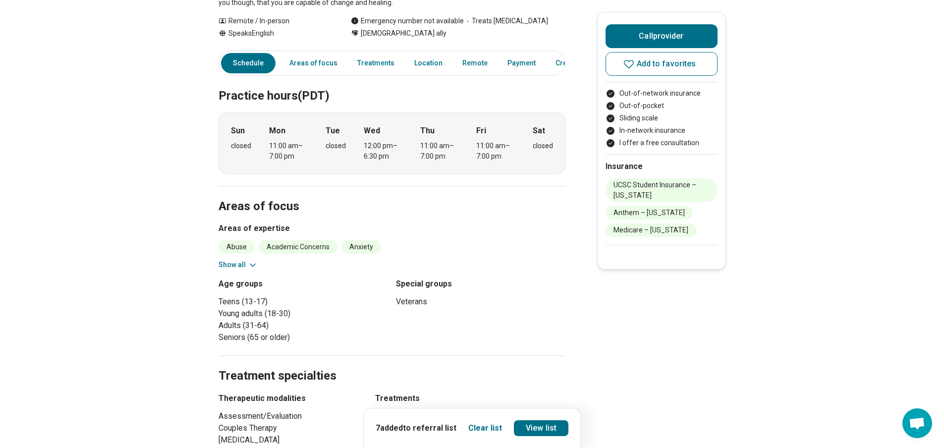
scroll to position [198, 0]
